Goal: Task Accomplishment & Management: Complete application form

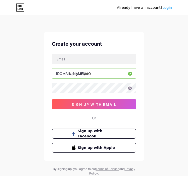
click at [104, 73] on input "bangkoktotO" at bounding box center [94, 73] width 84 height 10
type input "bangkoktoto"
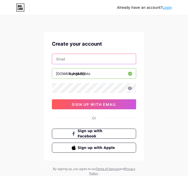
click at [89, 59] on input "text" at bounding box center [94, 59] width 84 height 10
type input "[EMAIL_ADDRESS][DOMAIN_NAME]"
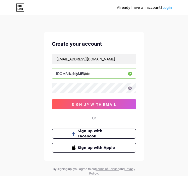
drag, startPoint x: 164, startPoint y: 52, endPoint x: 165, endPoint y: 48, distance: 4.0
click at [164, 51] on div "Already have an account? Login Create your account [EMAIL_ADDRESS][DOMAIN_NAME]…" at bounding box center [94, 96] width 188 height 192
click at [48, 86] on div "Create your account [EMAIL_ADDRESS][DOMAIN_NAME] [DOMAIN_NAME]/ bangkoktoto 0cA…" at bounding box center [94, 96] width 100 height 128
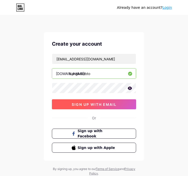
click at [80, 104] on span "sign up with email" at bounding box center [94, 104] width 45 height 4
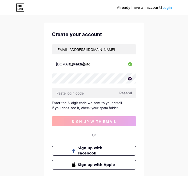
scroll to position [25, 0]
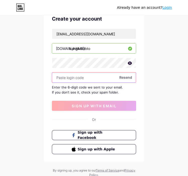
click at [133, 75] on input "text" at bounding box center [94, 77] width 84 height 10
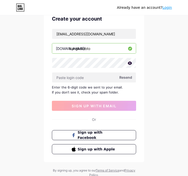
click at [128, 77] on span "Resend" at bounding box center [125, 77] width 13 height 5
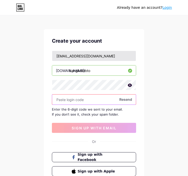
scroll to position [0, 0]
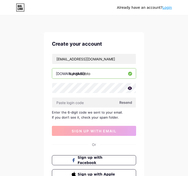
click at [109, 113] on div "Enter the 6-digit code we sent to your email. If you don’t see it, check your s…" at bounding box center [94, 115] width 84 height 10
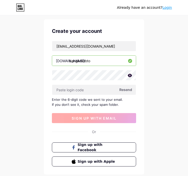
scroll to position [25, 0]
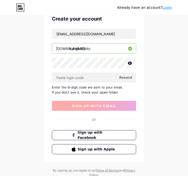
click at [106, 105] on span "sign up with email" at bounding box center [94, 106] width 45 height 4
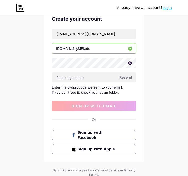
click at [169, 10] on link "Login" at bounding box center [167, 8] width 10 height 4
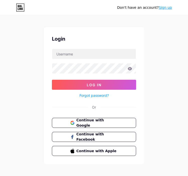
scroll to position [9, 0]
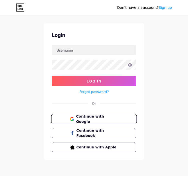
click at [81, 119] on span "Continue with Google" at bounding box center [97, 119] width 42 height 11
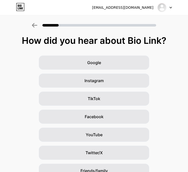
click at [171, 7] on icon at bounding box center [170, 8] width 3 height 2
click at [127, 6] on div "[EMAIL_ADDRESS][DOMAIN_NAME]" at bounding box center [122, 7] width 61 height 5
click at [91, 7] on div "[EMAIL_ADDRESS][DOMAIN_NAME] Logout" at bounding box center [94, 7] width 188 height 9
click at [140, 11] on div "[EMAIL_ADDRESS][DOMAIN_NAME]" at bounding box center [132, 7] width 80 height 9
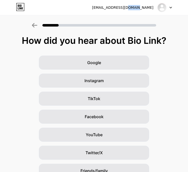
click at [140, 11] on div "[EMAIL_ADDRESS][DOMAIN_NAME]" at bounding box center [132, 7] width 80 height 9
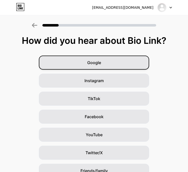
click at [108, 63] on div "Google" at bounding box center [94, 63] width 110 height 14
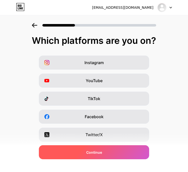
click at [99, 156] on div "Continue" at bounding box center [94, 152] width 110 height 14
click at [102, 151] on span "Continue" at bounding box center [94, 152] width 16 height 5
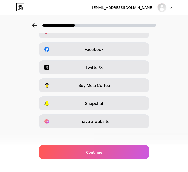
scroll to position [69, 0]
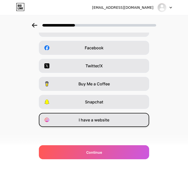
click at [97, 124] on div "I have a website" at bounding box center [94, 120] width 110 height 14
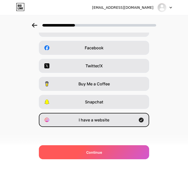
click at [94, 154] on span "Continue" at bounding box center [94, 152] width 16 height 5
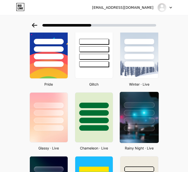
scroll to position [135, 0]
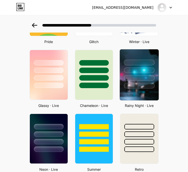
click at [134, 86] on div at bounding box center [139, 86] width 31 height 6
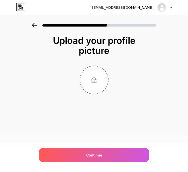
scroll to position [0, 0]
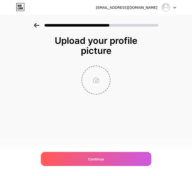
click at [99, 82] on input "file" at bounding box center [96, 80] width 28 height 28
type input "C:\fakepath\images (1).png"
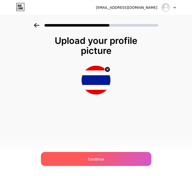
click at [90, 156] on div "Continue" at bounding box center [96, 159] width 110 height 14
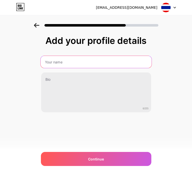
click at [72, 64] on input "text" at bounding box center [95, 62] width 111 height 12
type input "BANGKOKTOTO"
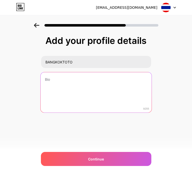
click at [64, 76] on textarea at bounding box center [95, 92] width 111 height 41
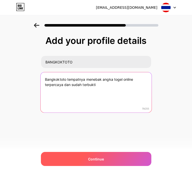
type textarea "Bangkoktoto tempatnya menebak angka togel online terpercaya dan sudah terbukti"
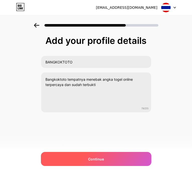
click at [94, 158] on span "Continue" at bounding box center [96, 158] width 16 height 5
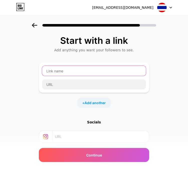
click at [86, 74] on input "text" at bounding box center [94, 71] width 104 height 10
type input "B"
type input "b"
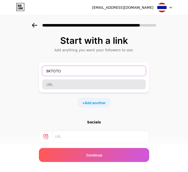
type input "BKTOTO"
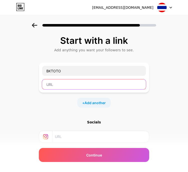
click at [62, 85] on input "text" at bounding box center [94, 84] width 104 height 10
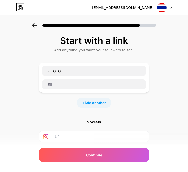
click at [72, 89] on div at bounding box center [94, 84] width 104 height 11
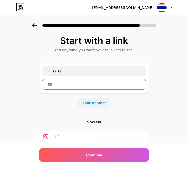
click at [71, 85] on input "text" at bounding box center [94, 84] width 104 height 10
paste input "https://bangkokmerah.online/register?referral_code=rivss123"
type input "https://bangkokmerah.online/register?referral_code=rivss123"
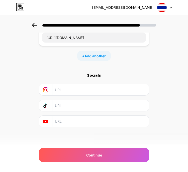
scroll to position [47, 0]
click at [48, 91] on icon at bounding box center [45, 89] width 5 height 5
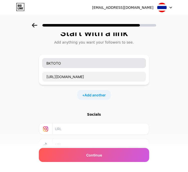
scroll to position [0, 0]
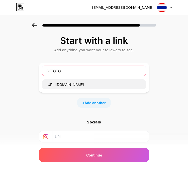
click at [69, 70] on input "BKTOTO" at bounding box center [94, 71] width 104 height 10
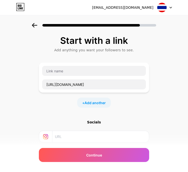
drag, startPoint x: 31, startPoint y: 101, endPoint x: 35, endPoint y: 94, distance: 8.4
click at [32, 98] on div "Start with a link Add anything you want your followers to see. https://bangkokm…" at bounding box center [94, 111] width 188 height 176
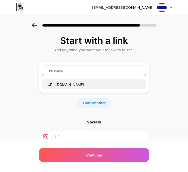
click at [72, 71] on input "text" at bounding box center [94, 71] width 104 height 10
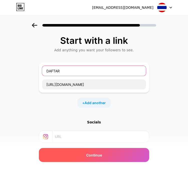
type input "DAFTAR"
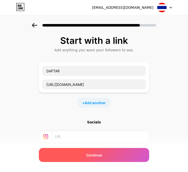
click at [108, 153] on div "Continue" at bounding box center [94, 155] width 110 height 14
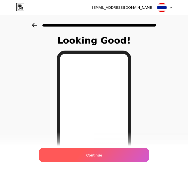
click at [93, 156] on span "Continue" at bounding box center [94, 154] width 16 height 5
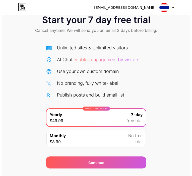
scroll to position [26, 0]
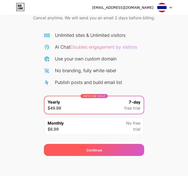
click at [110, 148] on div "Continue" at bounding box center [94, 150] width 100 height 12
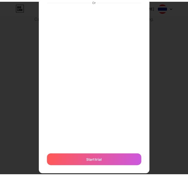
scroll to position [0, 0]
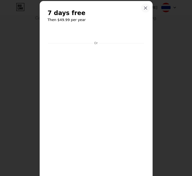
click at [145, 6] on div at bounding box center [145, 8] width 9 height 9
